Goal: Navigation & Orientation: Find specific page/section

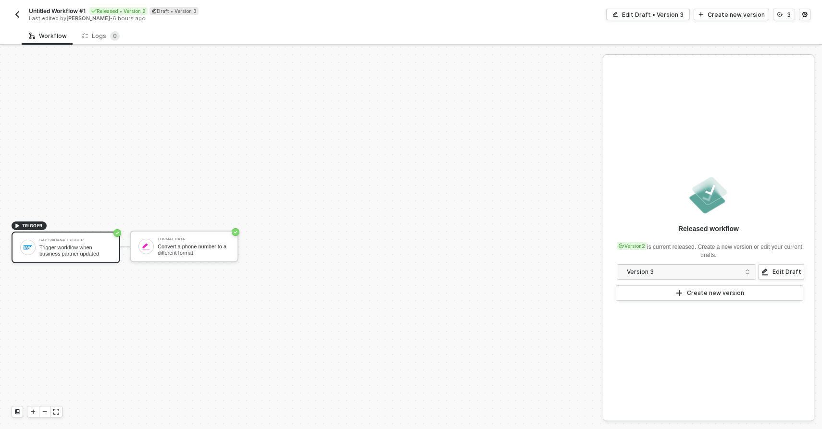
scroll to position [18, 0]
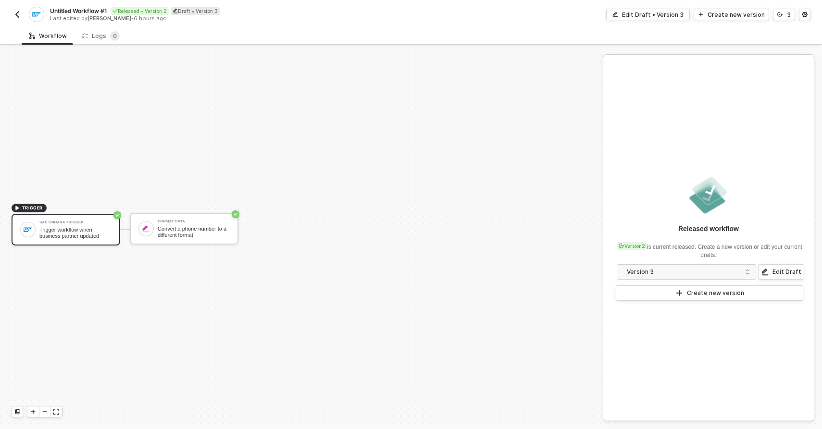
click at [12, 14] on button "button" at bounding box center [18, 15] width 12 height 12
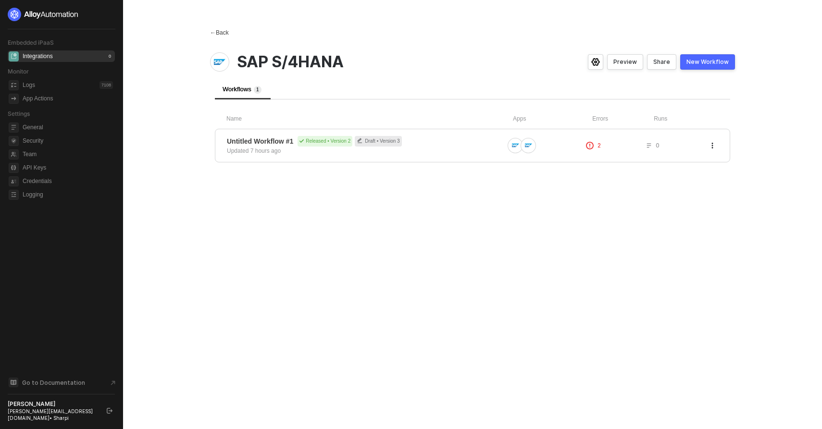
click at [214, 34] on span "←" at bounding box center [213, 32] width 6 height 7
